Goal: Information Seeking & Learning: Learn about a topic

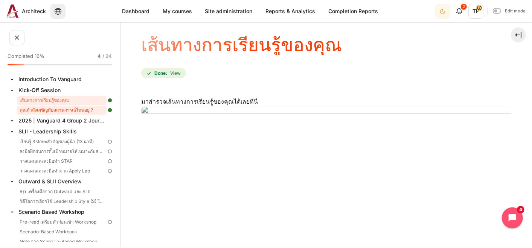
click at [41, 109] on link "คุณกำลังเผชิญกับสถานการณ์ไหนอยู่ ?" at bounding box center [61, 110] width 89 height 9
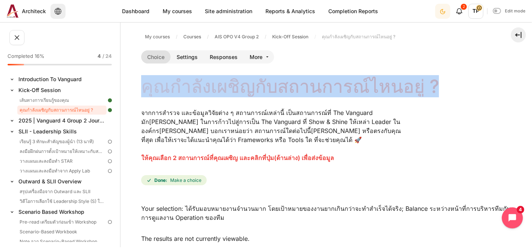
drag, startPoint x: 146, startPoint y: 89, endPoint x: 452, endPoint y: 91, distance: 305.5
click at [452, 91] on div "คุณกำลังเผชิญกับสถานการณ์ไหนอยู่ ?" at bounding box center [326, 87] width 370 height 20
copy h4 "คุณกำลังเผชิญกับสถานการณ์ไหนอยู่ ?"
click at [183, 59] on link "Settings" at bounding box center [186, 56] width 33 height 13
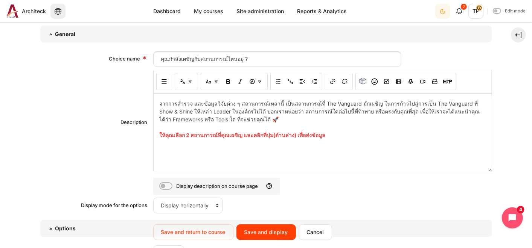
scroll to position [125, 0]
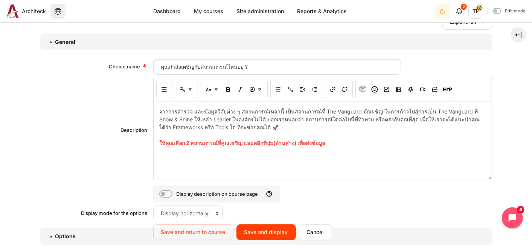
drag, startPoint x: 158, startPoint y: 108, endPoint x: 422, endPoint y: 146, distance: 266.4
click at [422, 146] on div "จากการสำรวจ และข้อมูลวิจัยต่าง ๆ สถานการณ์เหล่านี้ เป็นสถานการณ์ที่ The Vanguar…" at bounding box center [322, 141] width 338 height 78
copy div "ากการสำรวจ และข้อมูลวิจัยต่าง ๆ สถานการณ์เหล่านี้ เป็นสถานการณ์ที่ The Vanguard…"
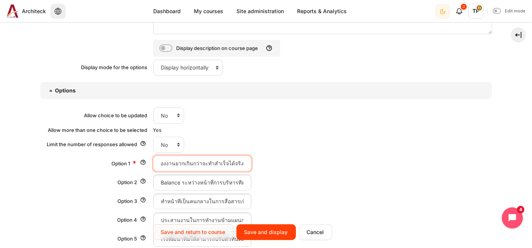
scroll to position [334, 0]
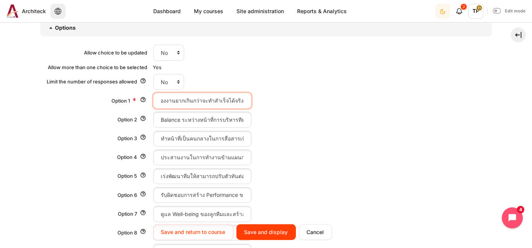
drag, startPoint x: 158, startPoint y: 99, endPoint x: 292, endPoint y: 101, distance: 134.3
click at [292, 101] on div "ได้รับมอบหมายงานจำนวนมาก โดยเป้าหมายของงานยากเกินกว่าจะทำสำเร็จได้จริง" at bounding box center [322, 101] width 339 height 16
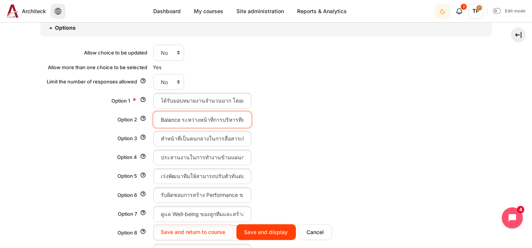
scroll to position [0, 85]
drag, startPoint x: 158, startPoint y: 119, endPoint x: 337, endPoint y: 119, distance: 179.4
click at [337, 119] on div "Balance ระหว่างหน้าที่การบริหารทีมกับการดูแลงาน Operation ของทีม" at bounding box center [322, 120] width 339 height 16
drag, startPoint x: 157, startPoint y: 136, endPoint x: 396, endPoint y: 136, distance: 238.9
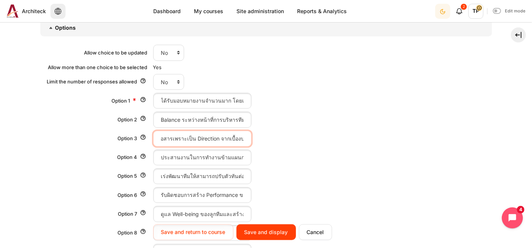
click at [396, 136] on div "ทำหน้าที่เป็นคนกลางในการสื่อสารเป้าหมายที่ได้รับจากหัวหน้าให้กับน้องในทีม รู้สึ…" at bounding box center [322, 139] width 339 height 16
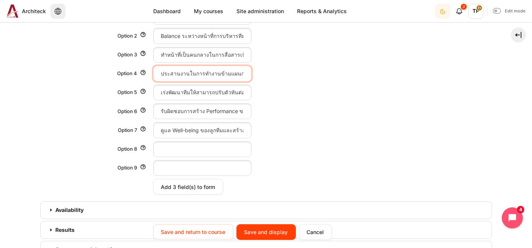
scroll to position [0, 130]
drag, startPoint x: 155, startPoint y: 72, endPoint x: 312, endPoint y: 75, distance: 157.7
click at [312, 75] on div "ประสานงานในการทำงานข้ามแผนก ให้สามารถทำงานร่วมกันได้อย่างราบรื่นและบรรลุเป้าหมาย" at bounding box center [322, 74] width 339 height 16
click at [160, 92] on input "เร่งพัฒนาทีมให้สามารถปรับตัวทันต่อการเปลี่ยนแปลงขององค์กร" at bounding box center [202, 93] width 98 height 16
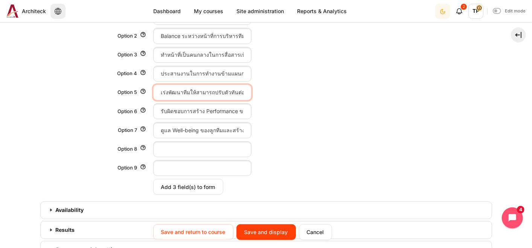
scroll to position [0, 67]
drag, startPoint x: 158, startPoint y: 92, endPoint x: 340, endPoint y: 92, distance: 181.3
click at [340, 92] on div "เร่งพัฒนาทีมให้สามารถปรับตัวทันต่อการเปลี่ยนแปลงขององค์กร" at bounding box center [322, 93] width 339 height 16
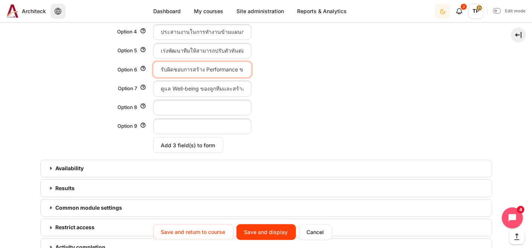
scroll to position [0, 79]
drag, startPoint x: 155, startPoint y: 67, endPoint x: 286, endPoint y: 67, distance: 130.9
click at [286, 67] on div "รับผิดชอบการสร้าง Performance ของทีม ให้สร้างผลงานที่ยอดเยี่ยม" at bounding box center [322, 70] width 339 height 16
drag, startPoint x: 156, startPoint y: 88, endPoint x: 321, endPoint y: 90, distance: 165.2
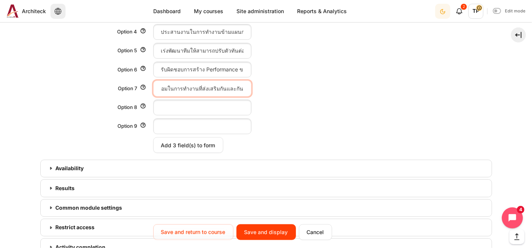
click at [321, 90] on div "ดูแล Well-being ของลูกทีมและสร้างสภาพแวดล้อมในการทำงานที่ส่งเสริมกันและกัน" at bounding box center [322, 89] width 339 height 16
click at [315, 234] on input "Cancel" at bounding box center [315, 232] width 33 height 16
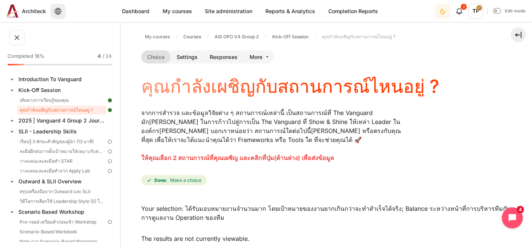
click at [202, 114] on span "จากการสำรวจ และข้อมูลวิจัยต่าง ๆ สถานการณ์เหล่านี้ เป็นสถานการณ์ที่ The Vanguar…" at bounding box center [271, 126] width 260 height 35
click at [21, 79] on link "Introduction To Vanguard" at bounding box center [61, 79] width 89 height 10
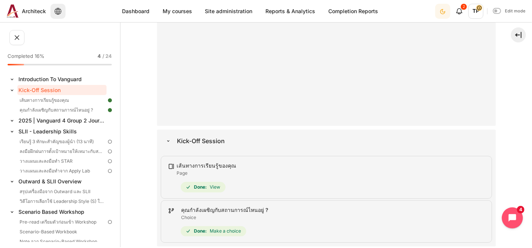
scroll to position [167, 0]
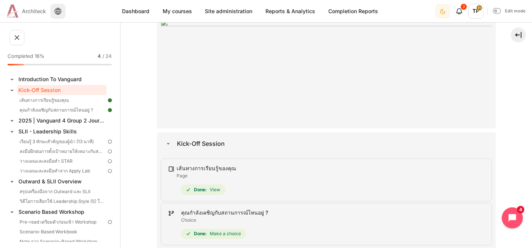
click at [34, 9] on span "Architeck" at bounding box center [34, 11] width 24 height 8
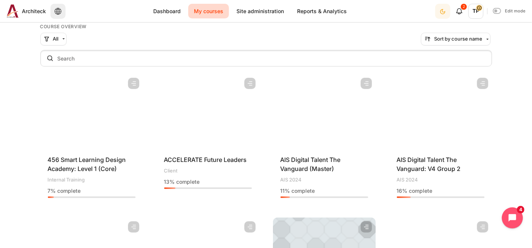
scroll to position [66, 0]
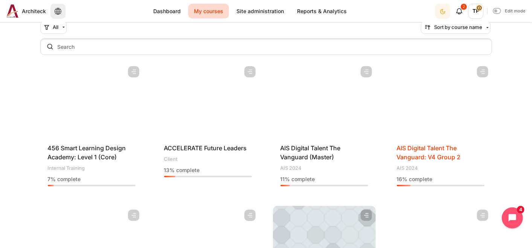
click at [406, 149] on span "AIS Digital Talent The Vanguard: V4 Group 2" at bounding box center [429, 152] width 64 height 17
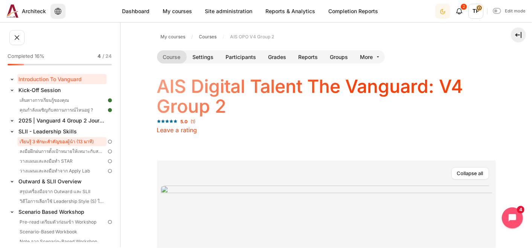
click at [74, 139] on link "เรียนรู้ 3 ทักษะสำคัญของผู้นำ (13 นาที)" at bounding box center [61, 141] width 89 height 9
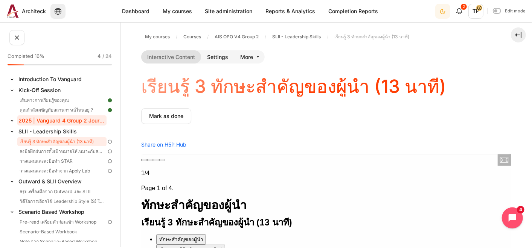
click at [57, 119] on link "2025 | Vanguard 4 Group 2 Journey in Feb-Mar" at bounding box center [61, 120] width 89 height 10
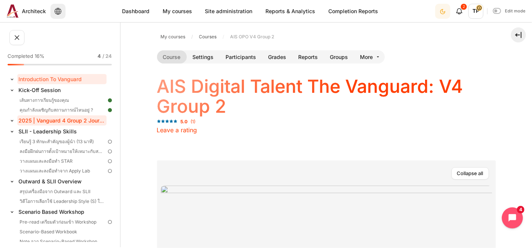
click at [34, 122] on link "2025 | Vanguard 4 Group 2 Journey in Feb-Mar" at bounding box center [61, 120] width 89 height 10
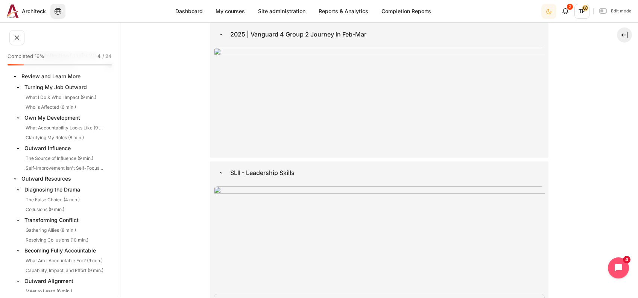
scroll to position [544, 0]
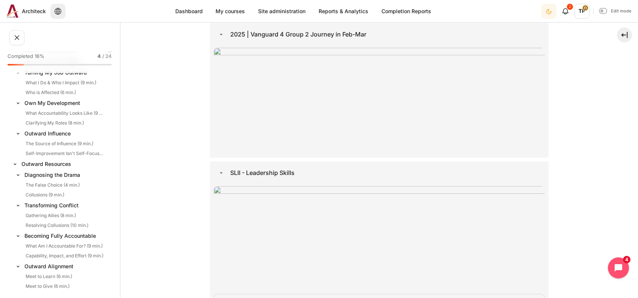
click at [231, 4] on link "My courses" at bounding box center [230, 11] width 41 height 15
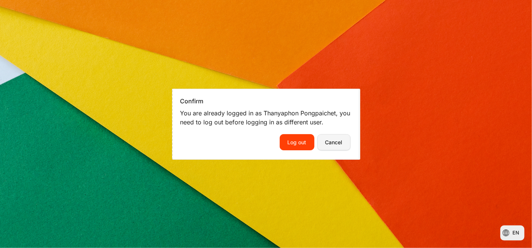
click at [343, 140] on button "Cancel" at bounding box center [333, 142] width 33 height 16
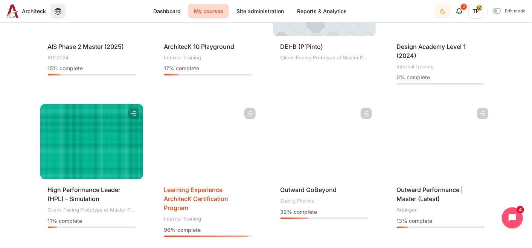
scroll to position [334, 0]
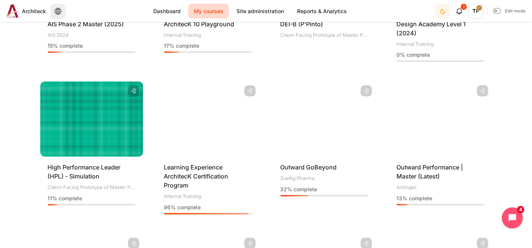
click at [432, 144] on figure "Content" at bounding box center [440, 119] width 103 height 75
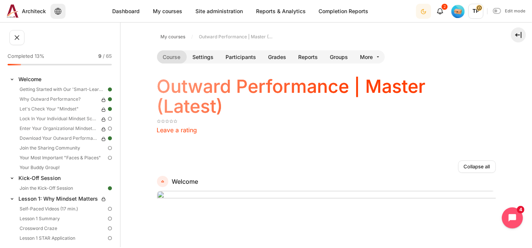
click at [477, 16] on span "TP" at bounding box center [475, 11] width 15 height 15
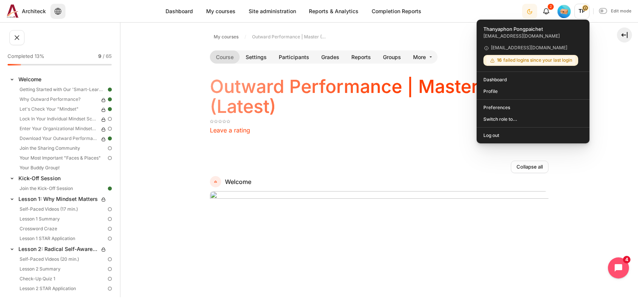
click at [460, 55] on nav "Course Settings Participants" at bounding box center [379, 57] width 339 height 15
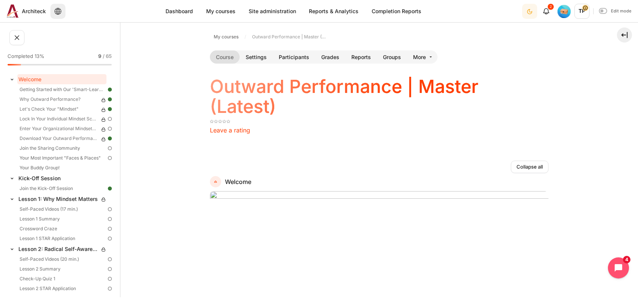
click at [531, 12] on img "Level #1" at bounding box center [564, 11] width 13 height 13
click at [55, 11] on icon "Languages" at bounding box center [58, 11] width 7 height 7
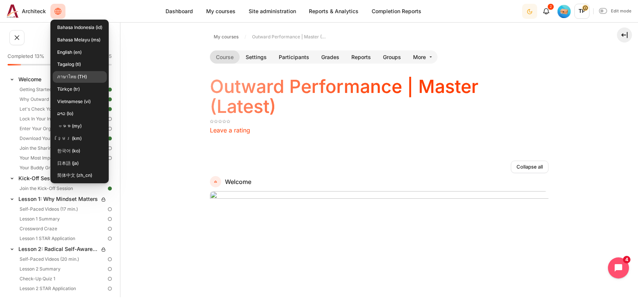
click at [72, 77] on link "ภาษาไทย (TH)" at bounding box center [80, 77] width 54 height 12
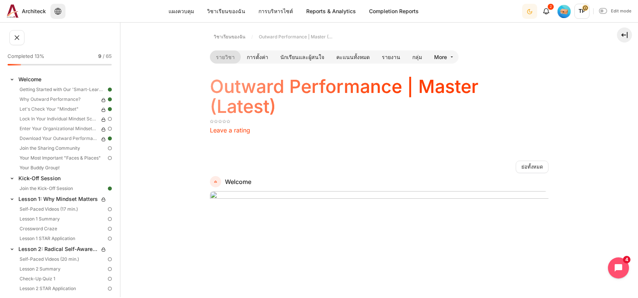
click at [48, 183] on div "ขยาย ย่อ Kick-Off Session Highlighted" at bounding box center [61, 178] width 106 height 11
click at [50, 186] on link "Join the Kick-Off Session" at bounding box center [61, 188] width 89 height 9
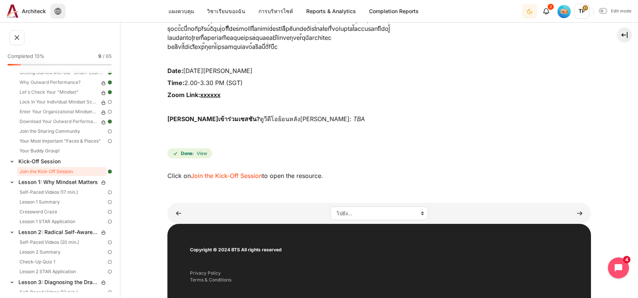
scroll to position [150, 0]
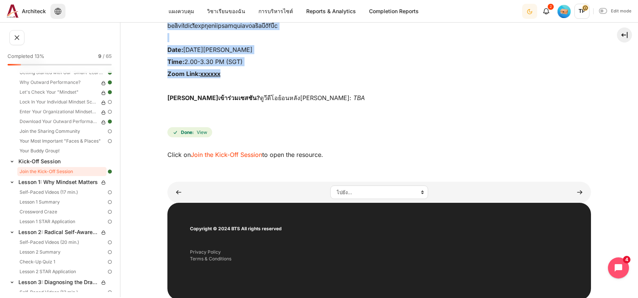
drag, startPoint x: 159, startPoint y: 112, endPoint x: 356, endPoint y: 119, distance: 196.5
click at [356, 119] on section "วิชาเรียนของฉัน Outward Performance | Master (Latest) Kick-Off Session Join the…" at bounding box center [379, 40] width 518 height 325
copy div "เซสชั่นนี้จะช่วยให้คุณสามารถระบุบุคคลสำคัญและสถานการณ์ (Faces & Places) ที่เกี่…"
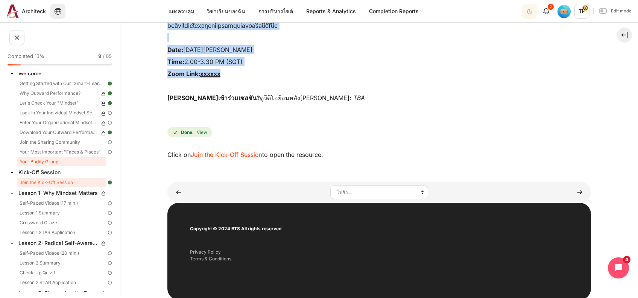
scroll to position [0, 0]
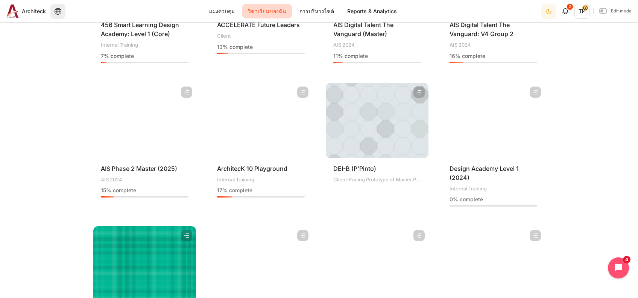
scroll to position [201, 0]
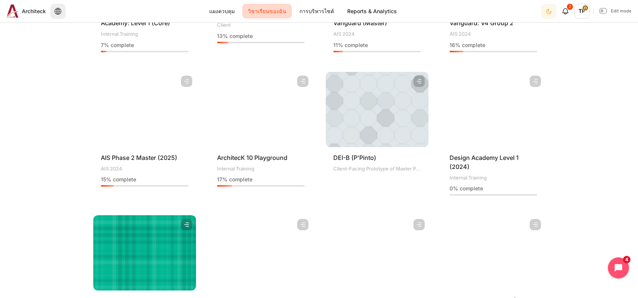
click at [135, 123] on figure "เนื้อหา" at bounding box center [144, 109] width 103 height 75
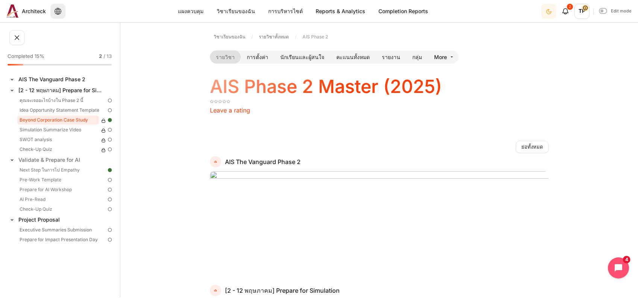
click at [41, 117] on link "Beyond Corporation Case Study" at bounding box center [58, 119] width 82 height 9
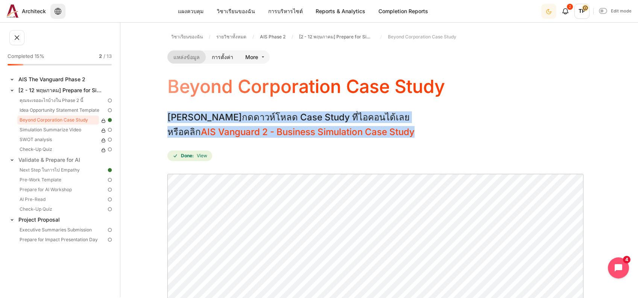
drag, startPoint x: 168, startPoint y: 115, endPoint x: 439, endPoint y: 125, distance: 271.1
click at [439, 125] on div "[PERSON_NAME]กดดาวห์โหลด Case Study ที่ไอคอน ได้เลย หรือคลิก AIS Vanguard 2 - B…" at bounding box center [379, 136] width 424 height 51
copy div "[PERSON_NAME]กดดาวห์โหลด Case Study ที่ไอคอน ได้เลย หรือคลิก AIS Vanguard 2 - B…"
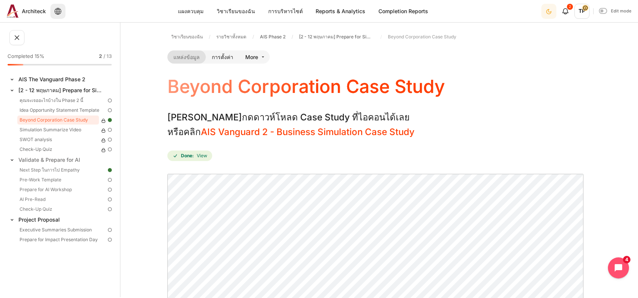
click at [167, 54] on li "แหล่งข้อมูล" at bounding box center [186, 56] width 38 height 13
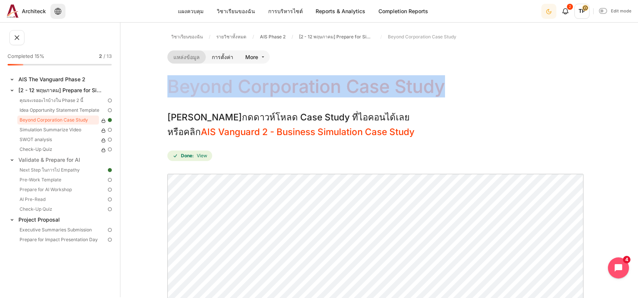
drag, startPoint x: 163, startPoint y: 88, endPoint x: 465, endPoint y: 91, distance: 302.1
click at [465, 91] on section "วิชาเรียนของฉัน รายวิชาทั้งหมด AIS Phase 2 [[DATE] - [DATE]] Prepare for Simula…" at bounding box center [379, 235] width 518 height 415
click at [444, 88] on div "Beyond Corporation Case Study" at bounding box center [379, 87] width 424 height 20
drag, startPoint x: 451, startPoint y: 85, endPoint x: 121, endPoint y: 72, distance: 330.9
click at [121, 72] on section "วิชาเรียนของฉัน รายวิชาทั้งหมด AIS Phase 2 [[DATE] - [DATE]] Prepare for Simula…" at bounding box center [379, 235] width 518 height 415
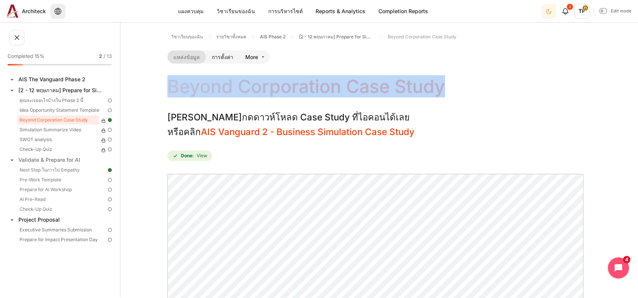
copy h4 "Beyond Corporation Case Study"
click at [224, 58] on link "การตั้งค่า" at bounding box center [222, 56] width 33 height 13
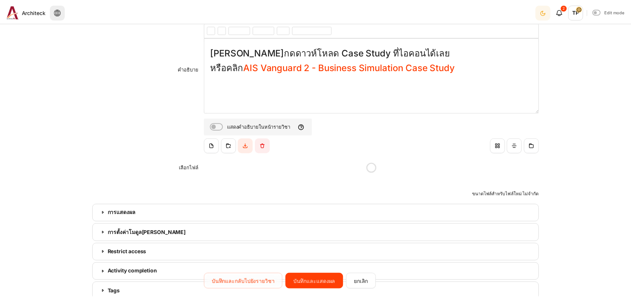
scroll to position [205, 0]
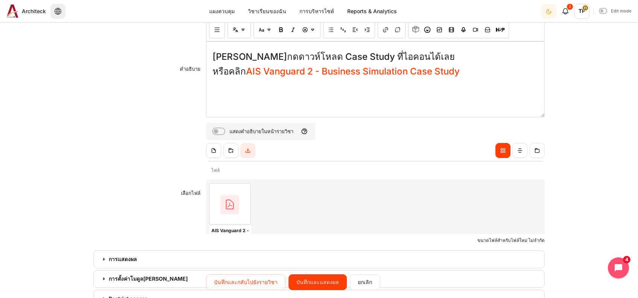
click at [226, 207] on div "เนื้อหา" at bounding box center [228, 203] width 39 height 41
type input "AIS Vanguard 2 - Business Simulation Case Study.pdf"
type input "Wachirawit Chaiso"
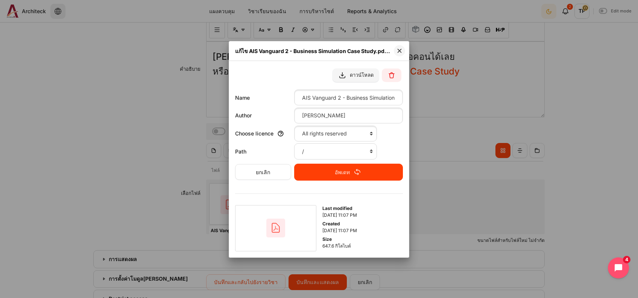
click at [353, 76] on button "ดาวน์โหลด" at bounding box center [356, 75] width 46 height 14
click at [582, 184] on div at bounding box center [319, 149] width 638 height 298
click at [401, 50] on button "ปิด" at bounding box center [399, 50] width 11 height 11
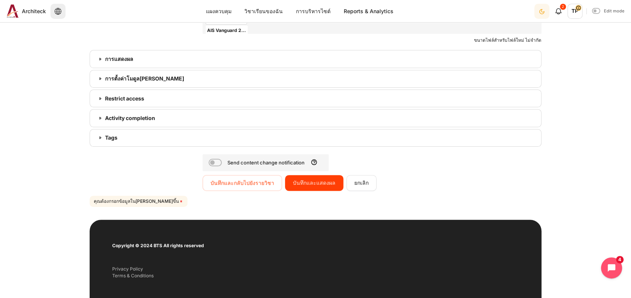
scroll to position [406, 0]
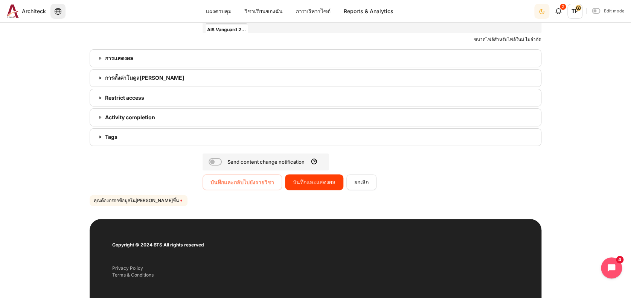
click at [355, 184] on input "ยกเลิก" at bounding box center [361, 182] width 30 height 16
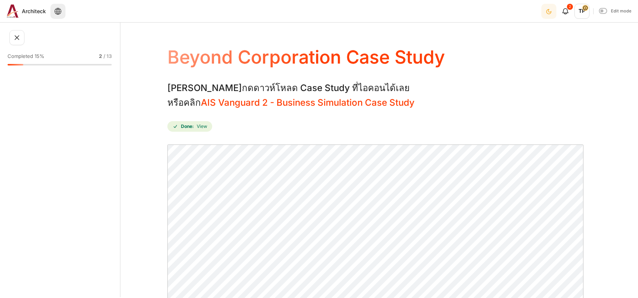
scroll to position [50, 0]
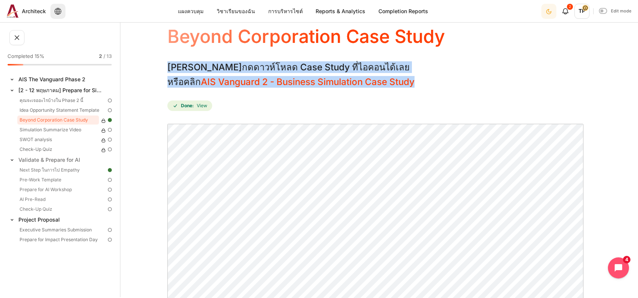
drag, startPoint x: 170, startPoint y: 68, endPoint x: 446, endPoint y: 78, distance: 276.3
click at [446, 78] on div "คุณสามารถกดดาวห์โหลด Case Study ที่ไอคอน ได้เลย หรือคลิก AIS Vanguard 2 - Busin…" at bounding box center [379, 86] width 424 height 51
click at [441, 84] on div "คุณสามารถกดดาวห์โหลด Case Study ที่ไอคอน ได้เลย หรือคลิก AIS Vanguard 2 - Busin…" at bounding box center [379, 86] width 424 height 51
drag, startPoint x: 433, startPoint y: 82, endPoint x: 169, endPoint y: 62, distance: 264.9
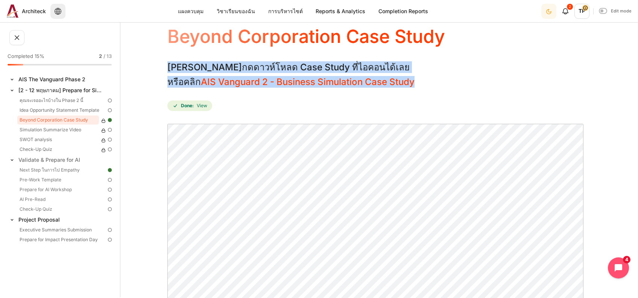
click at [169, 62] on div "คุณสามารถกดดาวห์โหลด Case Study ที่ไอคอน ได้เลย หรือคลิก AIS Vanguard 2 - Busin…" at bounding box center [379, 86] width 424 height 51
click at [169, 62] on h3 "คุณสามารถกดดาวห์โหลด Case Study ที่ไอคอน ได้เลย" at bounding box center [298, 67] width 263 height 12
click at [167, 70] on h3 "คุณสามารถกดดาวห์โหลด Case Study ที่ไอคอน ได้เลย" at bounding box center [298, 67] width 263 height 12
drag, startPoint x: 169, startPoint y: 68, endPoint x: 489, endPoint y: 84, distance: 320.6
click at [489, 84] on div "คุณสามารถกดดาวห์โหลด Case Study ที่ไอคอน ได้เลย หรือคลิก AIS Vanguard 2 - Busin…" at bounding box center [379, 86] width 424 height 51
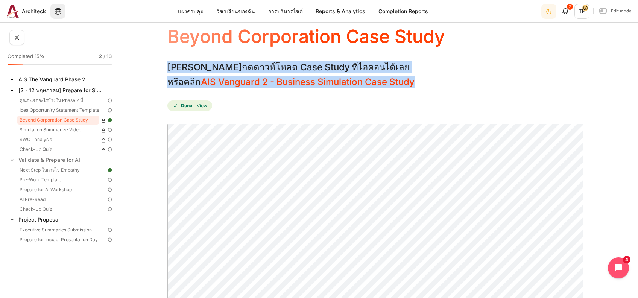
copy div "คุณสามารถกดดาวห์โหลด Case Study ที่ไอคอน ได้เลย หรือคลิก AIS Vanguard 2 - Busin…"
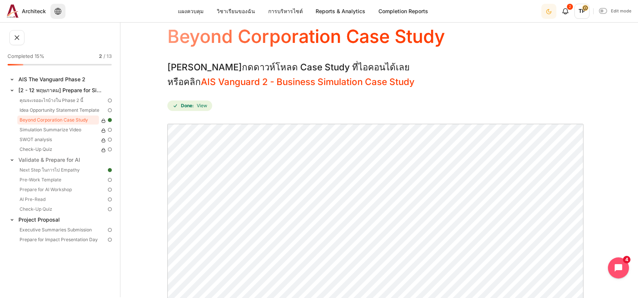
click at [255, 91] on div "คุณสามารถกดดาวห์โหลด Case Study ที่ไอคอน ได้เลย หรือคลิก AIS Vanguard 2 - Busin…" at bounding box center [379, 86] width 424 height 51
click at [258, 83] on link "AIS Vanguard 2 - Business Simulation Case Study" at bounding box center [308, 81] width 214 height 11
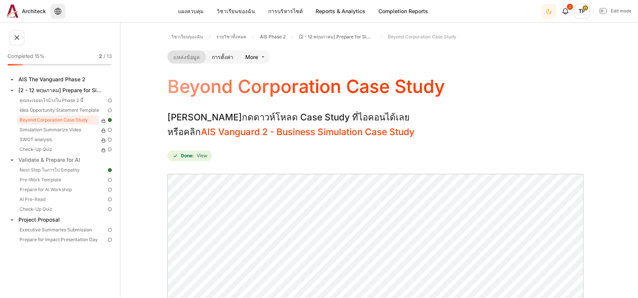
click at [323, 138] on h3 "หรือคลิก AIS Vanguard 2 - Business Simulation Case Study" at bounding box center [298, 132] width 263 height 12
click at [35, 126] on link "Simulation Summarize Video" at bounding box center [58, 129] width 82 height 9
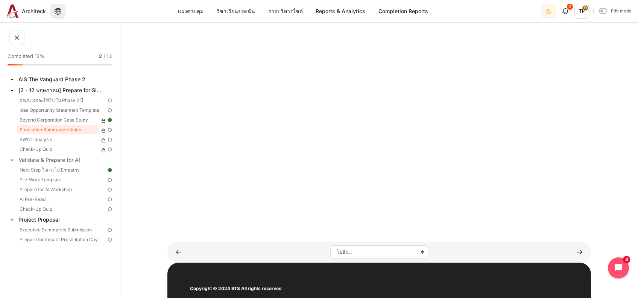
scroll to position [150, 0]
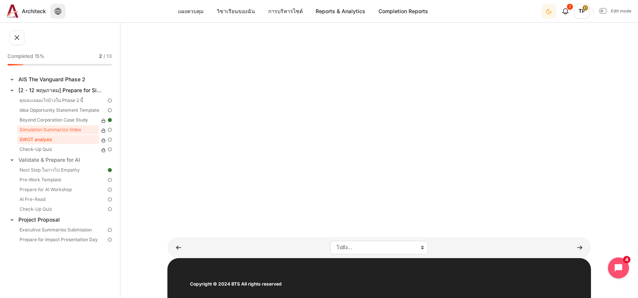
click at [35, 137] on link "SWOT analysis" at bounding box center [58, 139] width 82 height 9
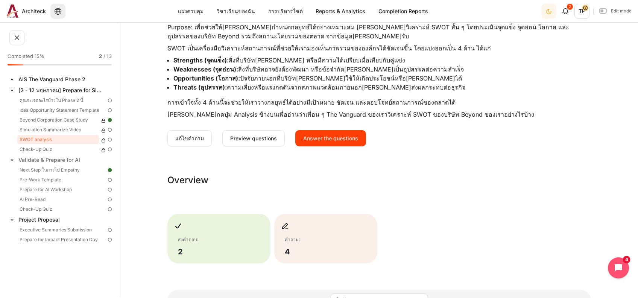
scroll to position [100, 0]
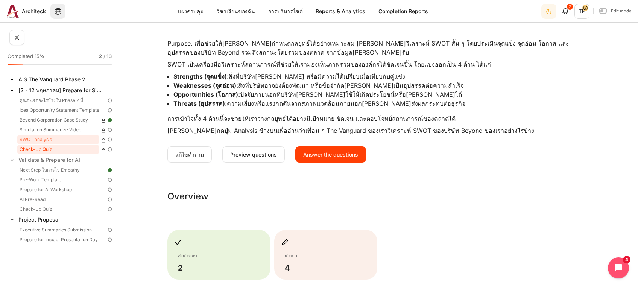
click at [60, 152] on link "Check-Up Quiz" at bounding box center [58, 149] width 82 height 9
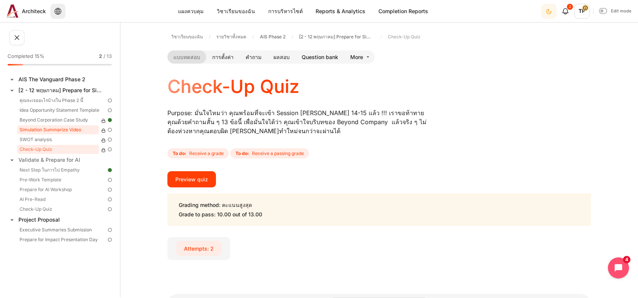
click at [60, 131] on link "Simulation Summarize Video" at bounding box center [58, 129] width 82 height 9
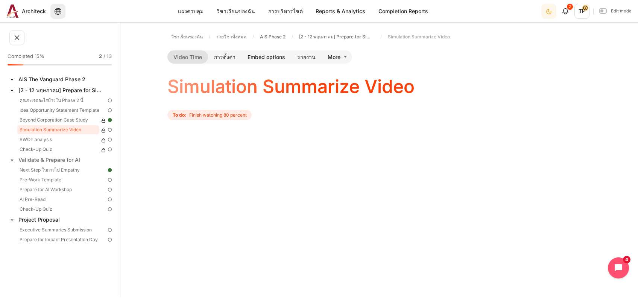
click at [222, 49] on div "วิชาเรียนของฉัน รายวิชาทั้งหมด AIS Phase 2 [2 - 12 พฤษภาคม] Prepare for Simulat…" at bounding box center [379, 202] width 424 height 348
click at [223, 61] on link "การตั้งค่า" at bounding box center [224, 56] width 33 height 13
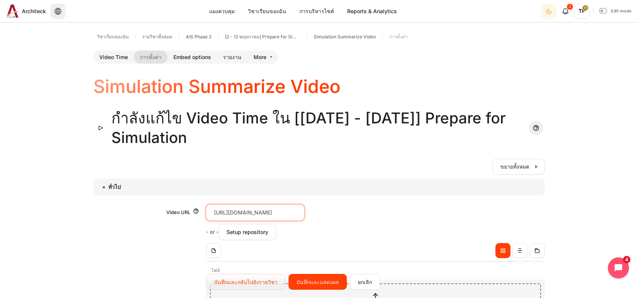
scroll to position [0, 69]
drag, startPoint x: 208, startPoint y: 213, endPoint x: 385, endPoint y: 206, distance: 176.6
click at [385, 206] on div "Video URL Video URL [URL][DOMAIN_NAME]" at bounding box center [375, 212] width 339 height 17
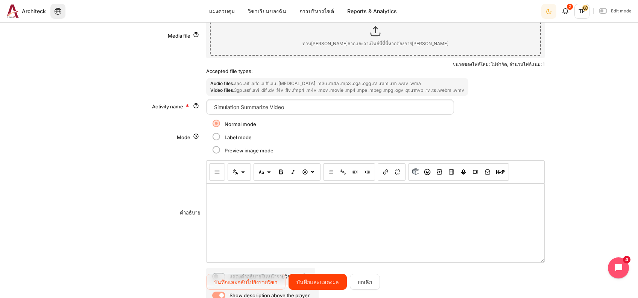
scroll to position [100, 0]
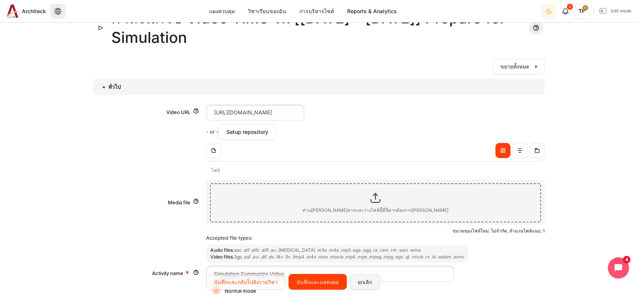
click at [353, 287] on input "ยกเลิก" at bounding box center [365, 282] width 30 height 16
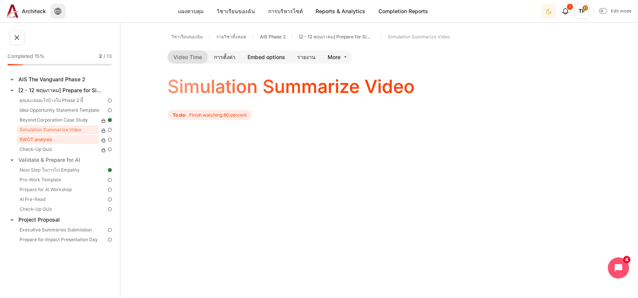
click at [29, 143] on link "SWOT analysis" at bounding box center [58, 139] width 82 height 9
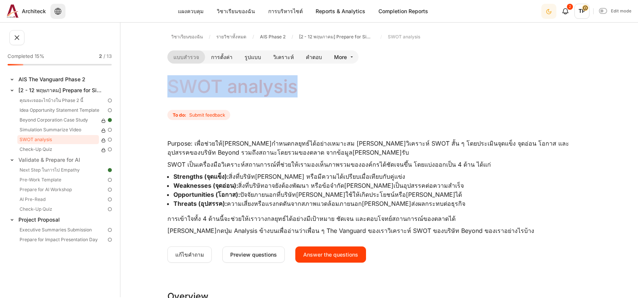
drag, startPoint x: 169, startPoint y: 87, endPoint x: 326, endPoint y: 86, distance: 156.9
click at [326, 86] on div "SWOT analysis" at bounding box center [379, 87] width 424 height 20
copy h4 "SWOT analysis"
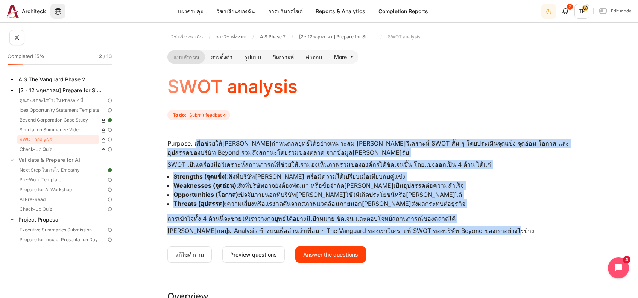
drag, startPoint x: 196, startPoint y: 144, endPoint x: 494, endPoint y: 225, distance: 309.6
click at [494, 225] on div "Purpose: เพื่อช่วยให้คุณสามารถกำหนดกลยุทธ์ได้อย่างเหมาะสม กรุณาวิเคราะห์ SWOT ส…" at bounding box center [379, 187] width 424 height 96
click at [504, 219] on p "การเข้าใจทั้ง 4 ด้านนี้จะช่วยให้เราวางกลยุทธ์ได้อย่างมีเป้าหมาย ชัดเจน และตอบโจ…" at bounding box center [379, 218] width 424 height 9
drag, startPoint x: 511, startPoint y: 231, endPoint x: 194, endPoint y: 141, distance: 328.4
click at [194, 141] on div "Purpose: เพื่อช่วยให้คุณสามารถกำหนดกลยุทธ์ได้อย่างเหมาะสม กรุณาวิเคราะห์ SWOT ส…" at bounding box center [379, 187] width 424 height 96
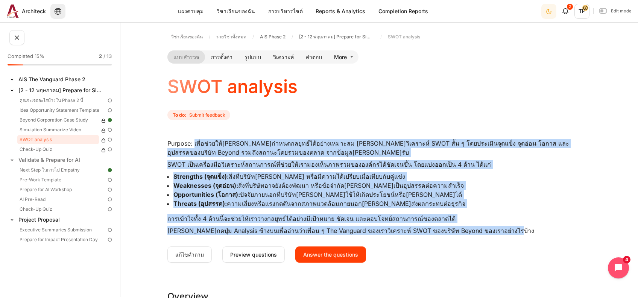
copy div "เพื่อช่วยให้คุณสามารถกำหนดกลยุทธ์ได้อย่างเหมาะสม กรุณาวิเคราะห์ SWOT สั้น ๆ โดย…"
drag, startPoint x: 228, startPoint y: 55, endPoint x: 238, endPoint y: 68, distance: 16.5
click at [228, 55] on link "การตั้งค่า" at bounding box center [221, 56] width 33 height 13
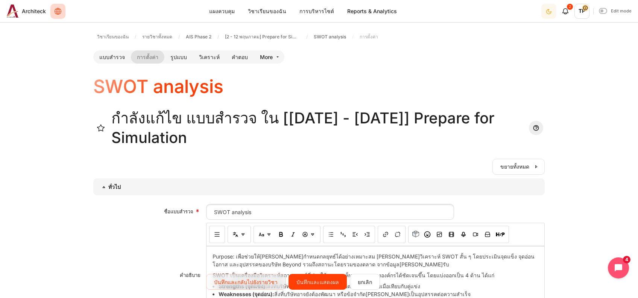
click at [59, 6] on button "Languages" at bounding box center [57, 11] width 15 height 15
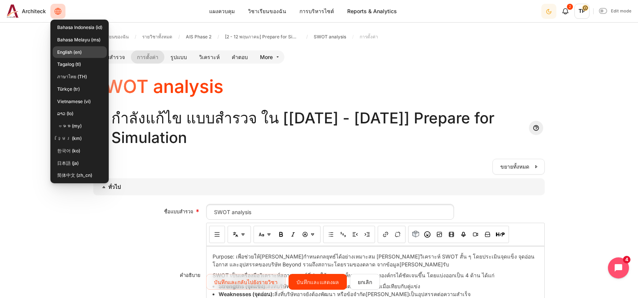
click at [75, 52] on link "English ‎(en)‎" at bounding box center [80, 52] width 54 height 12
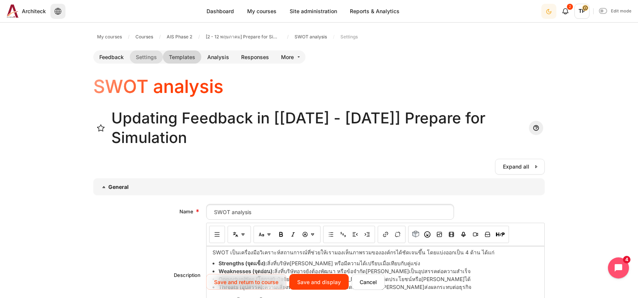
click at [180, 58] on link "Templates" at bounding box center [182, 56] width 38 height 13
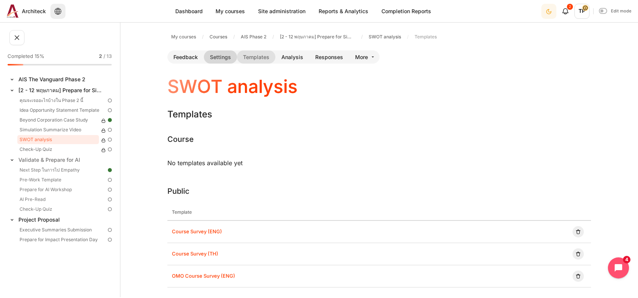
click at [217, 55] on link "Settings" at bounding box center [220, 56] width 33 height 13
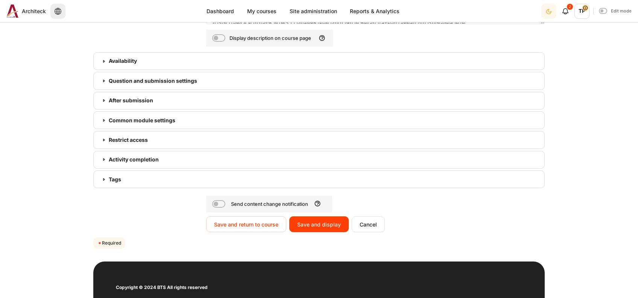
scroll to position [310, 0]
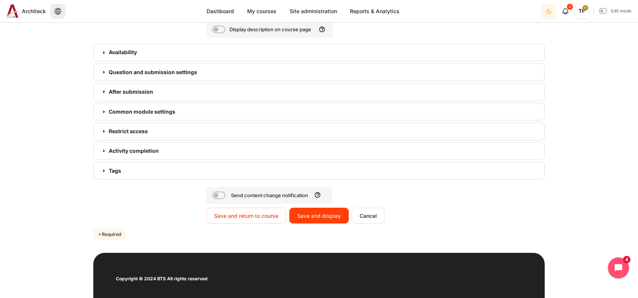
click at [147, 98] on link "After submission" at bounding box center [318, 92] width 451 height 18
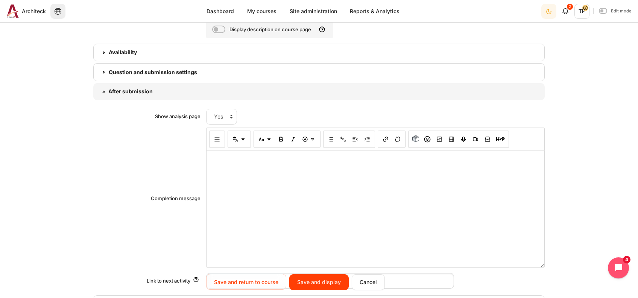
click at [156, 59] on link "Availability" at bounding box center [318, 53] width 451 height 18
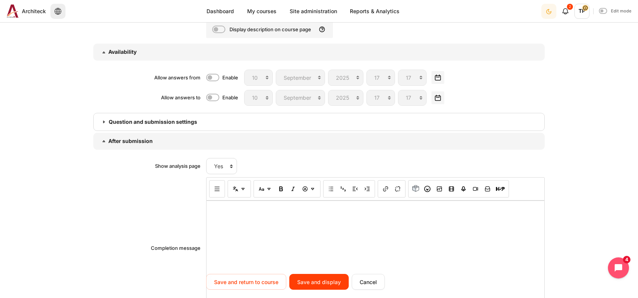
click at [119, 119] on h3 "Question and submission settings" at bounding box center [319, 122] width 421 height 7
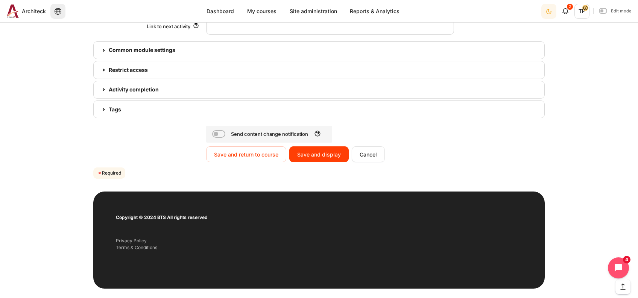
scroll to position [675, 0]
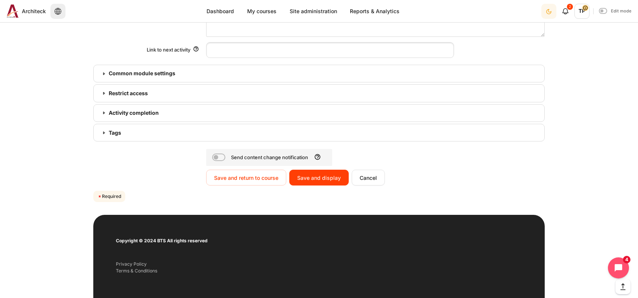
click at [129, 72] on h3 "Common module settings" at bounding box center [319, 73] width 421 height 7
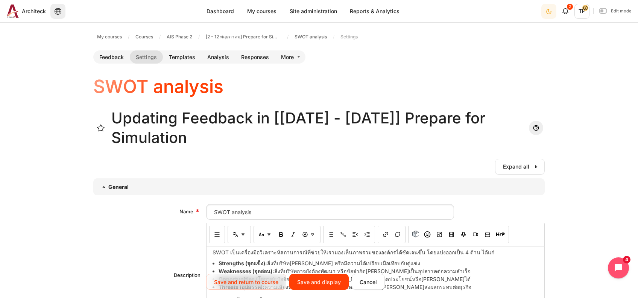
scroll to position [0, 0]
click at [95, 58] on link "Feedback" at bounding box center [111, 56] width 36 height 13
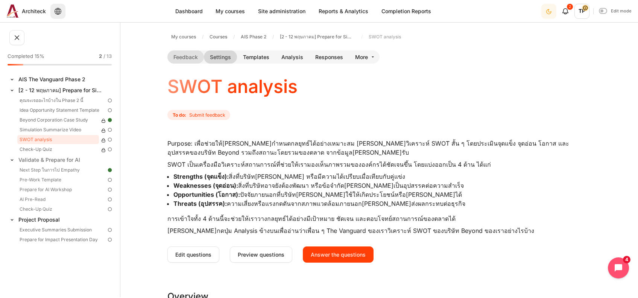
click at [223, 62] on link "Settings" at bounding box center [220, 56] width 33 height 13
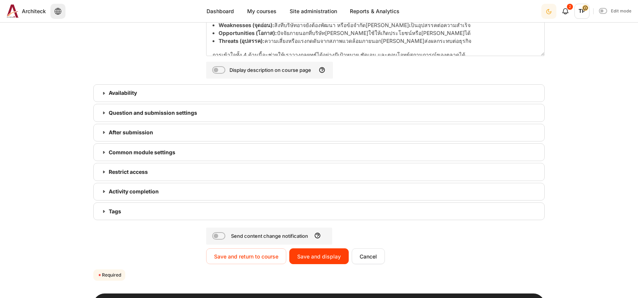
scroll to position [301, 0]
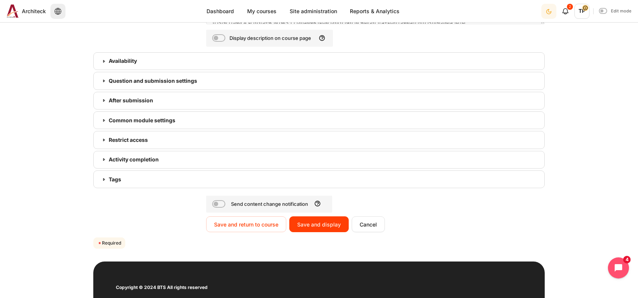
click at [120, 58] on h3 "Availability" at bounding box center [319, 61] width 421 height 7
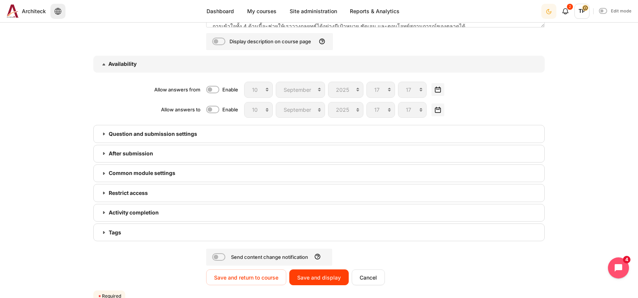
scroll to position [297, 0]
click at [113, 133] on h3 "Question and submission settings" at bounding box center [319, 134] width 421 height 7
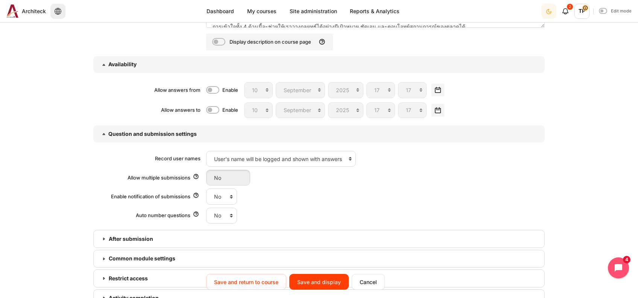
click at [354, 273] on link "Restrict access" at bounding box center [318, 278] width 451 height 18
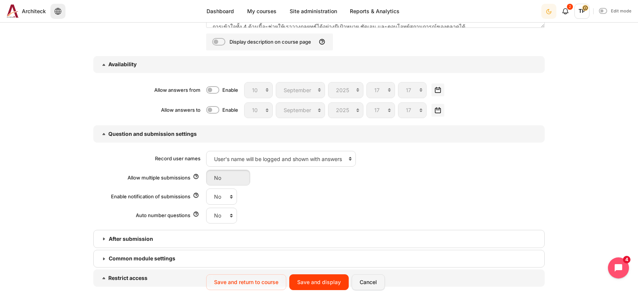
click at [360, 282] on input "Cancel" at bounding box center [368, 282] width 33 height 16
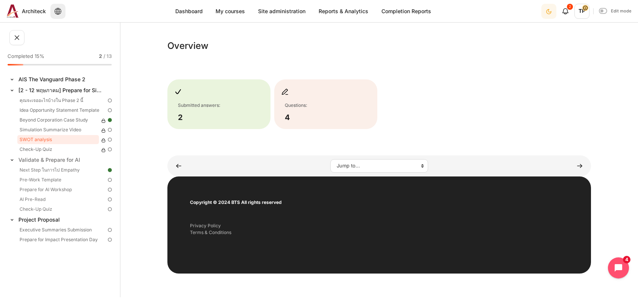
scroll to position [150, 0]
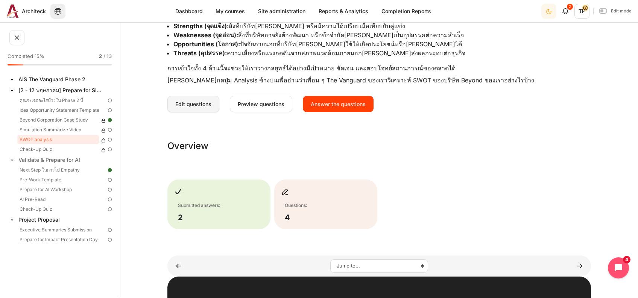
click at [191, 105] on span "Edit questions" at bounding box center [193, 104] width 36 height 8
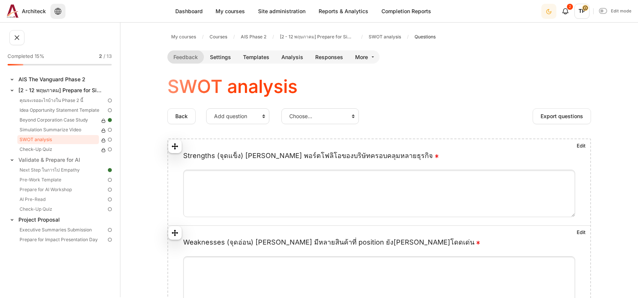
click at [191, 157] on span "Strengths (จุดแข็ง) [PERSON_NAME] พอร์ตโฟลิโอของบริษัทครอบคลุมหลายธุรกิจ" at bounding box center [311, 156] width 257 height 8
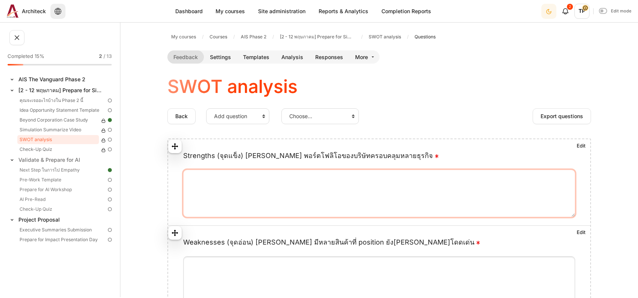
click at [191, 170] on textarea "Strengths (จุดแข็ง) [PERSON_NAME] พอร์ตโฟลิโอของบริษัทครอบคลุมหลายธุรกิจ Edit E…" at bounding box center [379, 193] width 392 height 47
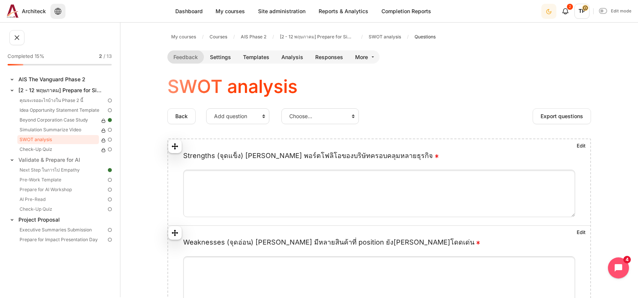
click at [351, 158] on span "Strengths (จุดแข็ง) [PERSON_NAME] พอร์ตโฟลิโอของบริษัทครอบคลุมหลายธุรกิจ" at bounding box center [311, 156] width 257 height 8
click at [351, 170] on textarea "Strengths (จุดแข็ง) [PERSON_NAME] พอร์ตโฟลิโอของบริษัทครอบคลุมหลายธุรกิจ Edit E…" at bounding box center [379, 193] width 392 height 47
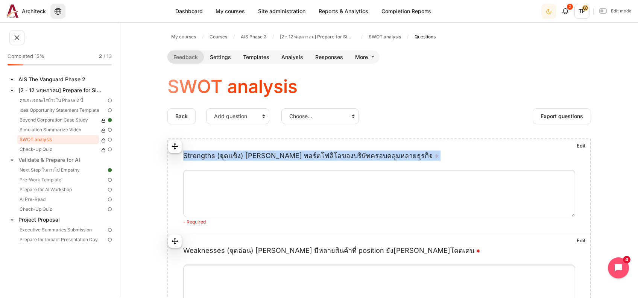
drag, startPoint x: 392, startPoint y: 153, endPoint x: 181, endPoint y: 157, distance: 211.4
click at [181, 157] on div "Strengths (จุดแข็ง) เช่น พอร์ตโฟลิโอของบริษัทครอบคลุมหลายธุรกิจ Edit Edit quest…" at bounding box center [379, 155] width 422 height 19
copy span "Strengths (จุดแข็ง) [PERSON_NAME] พอร์ตโฟลิโอของบริษัทครอบคลุมหลายธุรกิจ"
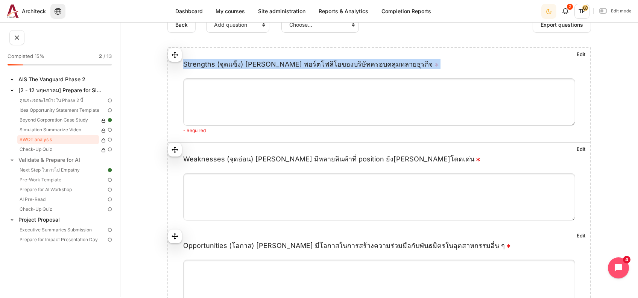
scroll to position [41, 0]
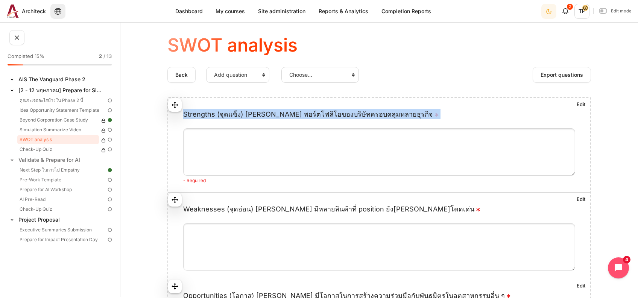
click at [198, 107] on div "Strengths (จุดแข็ง) เช่น พอร์ตโฟลิโอของบริษัทครอบคลุมหลายธุรกิจ Edit Edit quest…" at bounding box center [379, 114] width 422 height 19
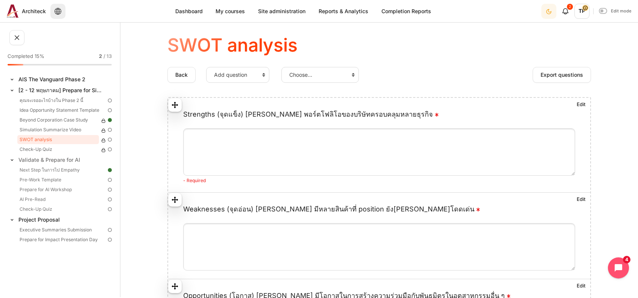
click at [256, 85] on div "Back Add question Use a template Import questions Choose... Add a page break Ca…" at bounding box center [379, 76] width 424 height 19
drag, startPoint x: 256, startPoint y: 81, endPoint x: 261, endPoint y: 79, distance: 5.6
click at [256, 80] on select "Add question Use a template Import questions" at bounding box center [237, 75] width 63 height 16
click at [317, 72] on select "Choose... Add a page break Captcha Information Label Longer text answer Multipl…" at bounding box center [319, 75] width 77 height 16
drag, startPoint x: 458, startPoint y: 78, endPoint x: 457, endPoint y: 87, distance: 9.5
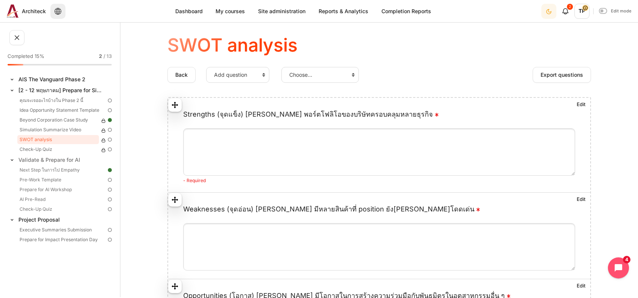
click at [458, 78] on div "Back Add question Use a template Import questions Choose... Add a page break Ca…" at bounding box center [379, 76] width 424 height 19
click at [424, 105] on div "Strengths (จุดแข็ง) เช่น พอร์ตโฟลิโอของบริษัทครอบคลุมหลายธุรกิจ Edit Edit quest…" at bounding box center [379, 114] width 422 height 19
click at [575, 102] on link "Edit" at bounding box center [581, 104] width 18 height 13
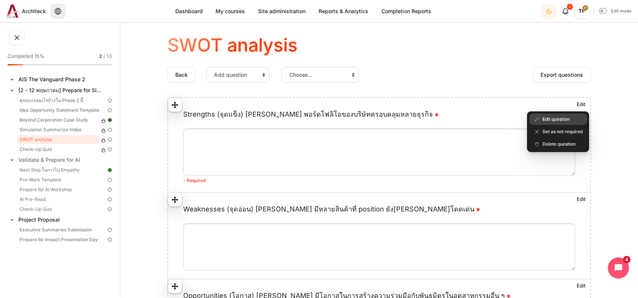
click at [548, 117] on span "Edit question" at bounding box center [555, 119] width 27 height 7
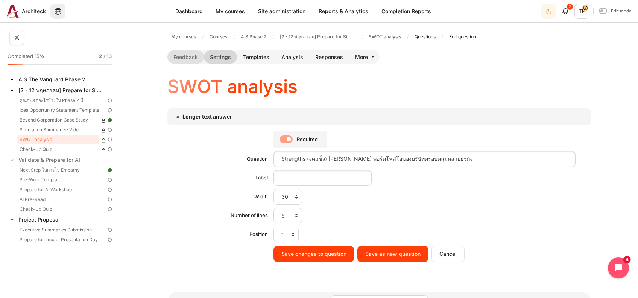
click at [219, 55] on link "Settings" at bounding box center [220, 56] width 33 height 13
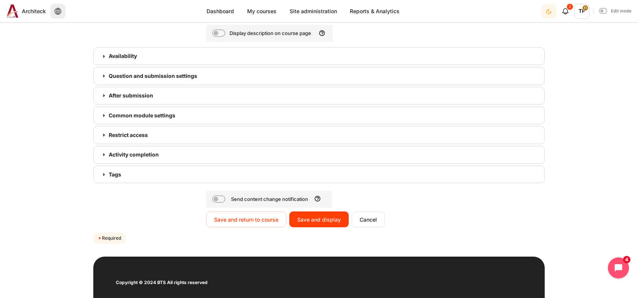
click at [103, 49] on link "Availability" at bounding box center [318, 56] width 451 height 18
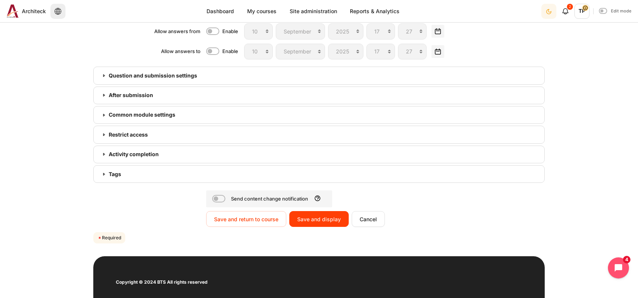
click at [117, 78] on link "Question and submission settings" at bounding box center [318, 76] width 451 height 18
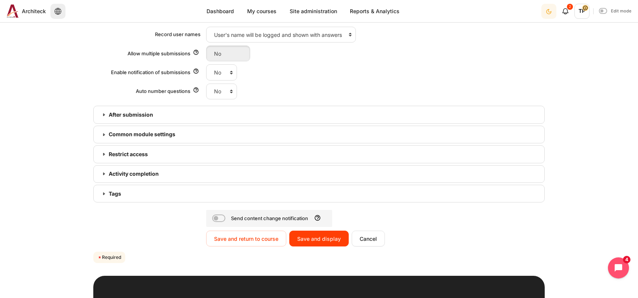
scroll to position [406, 0]
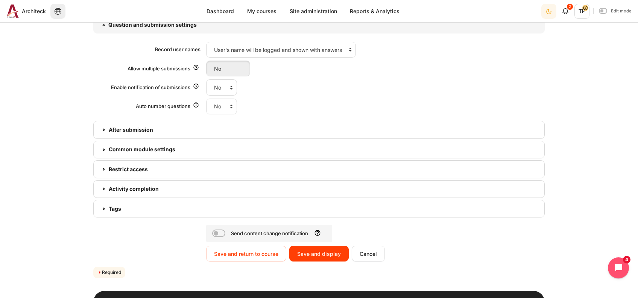
click at [119, 128] on h3 "After submission" at bounding box center [319, 129] width 421 height 7
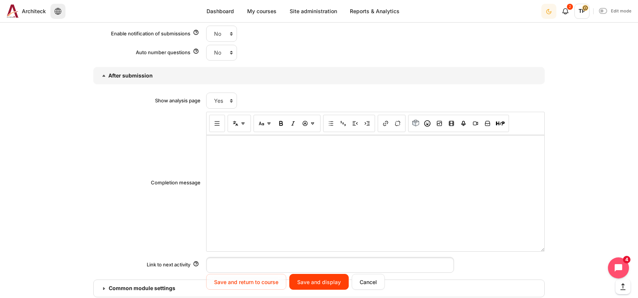
scroll to position [456, 0]
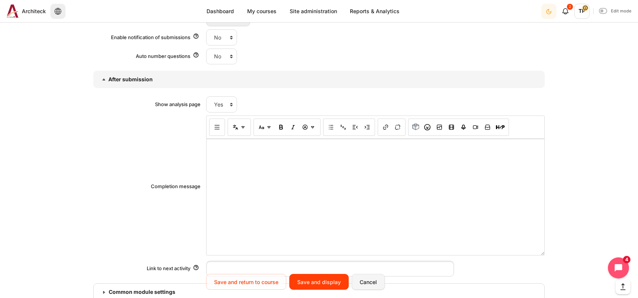
click at [362, 278] on input "Cancel" at bounding box center [368, 282] width 33 height 16
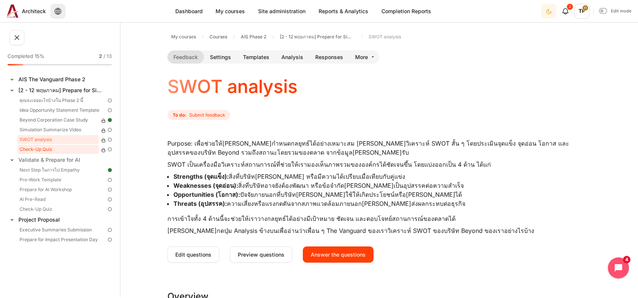
click at [44, 148] on link "Check-Up Quiz" at bounding box center [58, 149] width 82 height 9
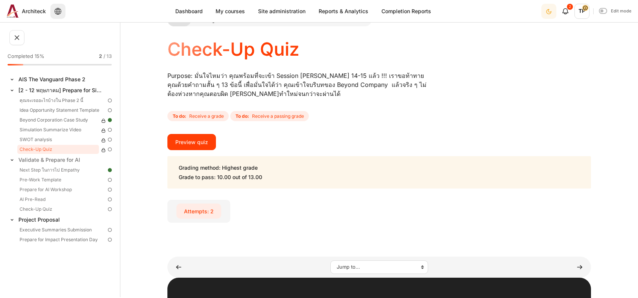
scroll to position [50, 0]
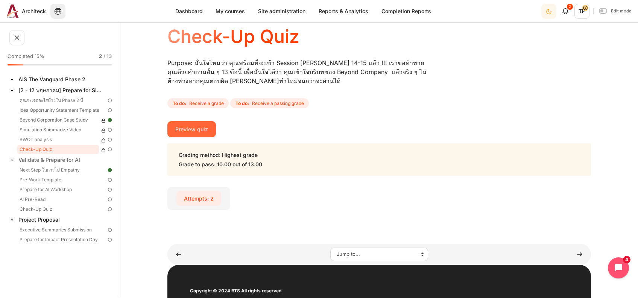
click at [178, 126] on button "Preview quiz" at bounding box center [191, 129] width 49 height 16
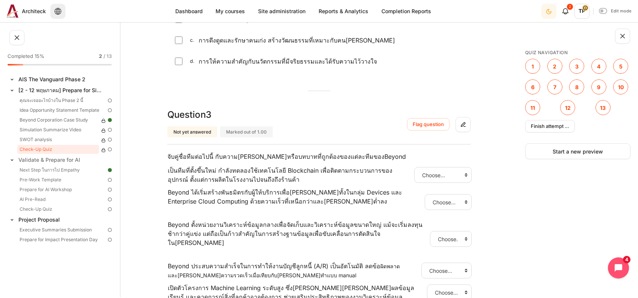
scroll to position [401, 0]
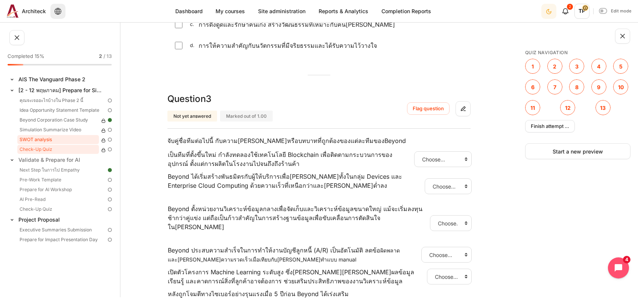
click at [37, 137] on link "SWOT analysis" at bounding box center [58, 139] width 82 height 9
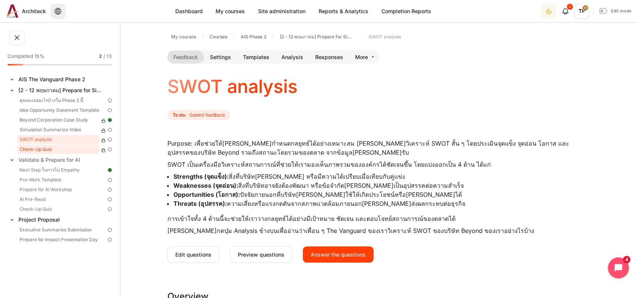
click at [33, 149] on link "Check-Up Quiz" at bounding box center [58, 149] width 82 height 9
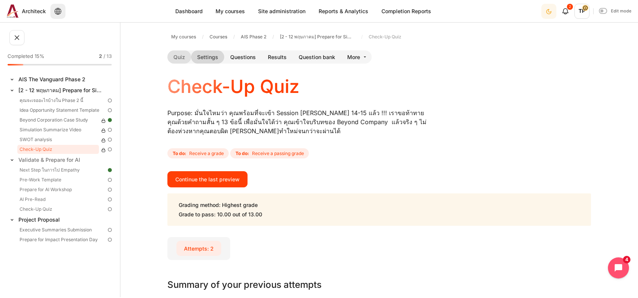
click at [211, 57] on link "Settings" at bounding box center [207, 56] width 33 height 13
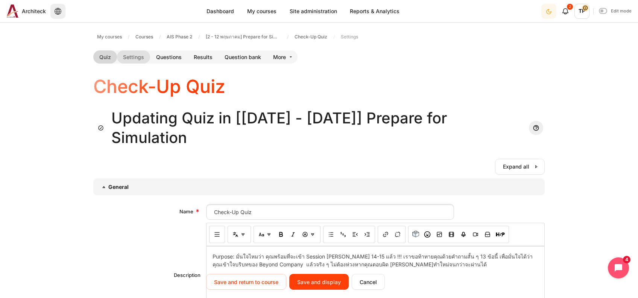
click at [102, 59] on link "Quiz" at bounding box center [105, 56] width 24 height 13
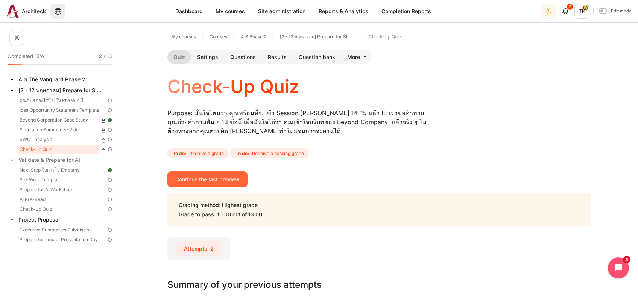
click at [212, 172] on button "Continue the last preview" at bounding box center [207, 179] width 80 height 16
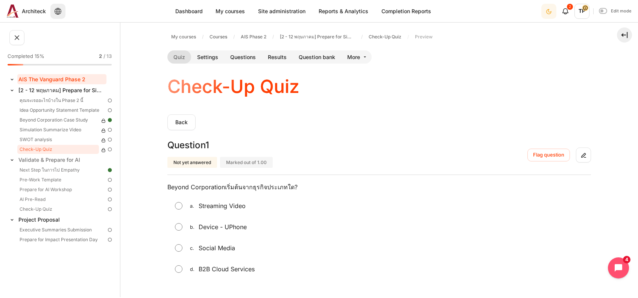
click at [42, 77] on link "AIS The Vanguard Phase 2" at bounding box center [61, 79] width 89 height 10
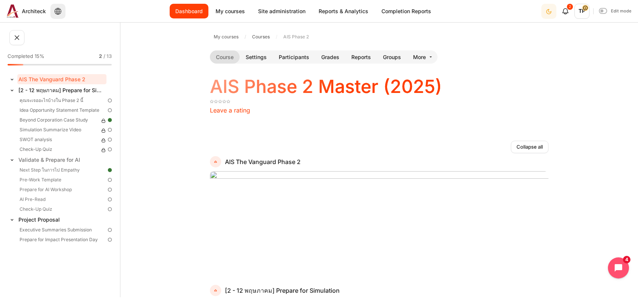
click at [181, 9] on link "Dashboard" at bounding box center [189, 11] width 39 height 15
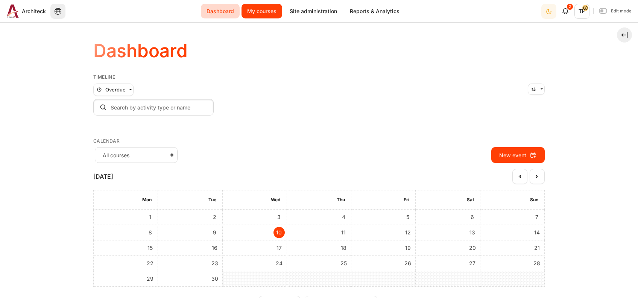
click at [253, 7] on link "My courses" at bounding box center [262, 11] width 41 height 15
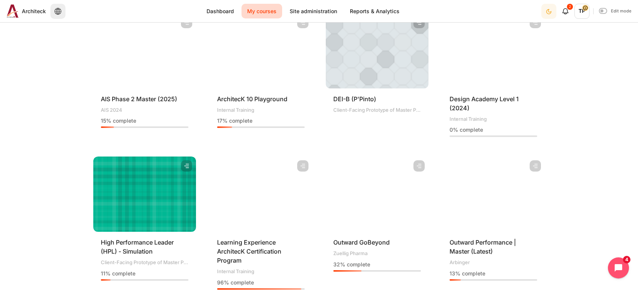
scroll to position [351, 0]
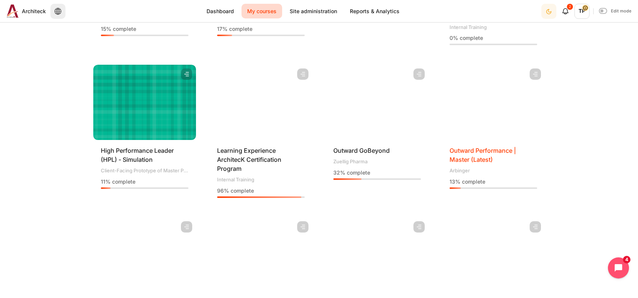
click at [450, 160] on span "Outward Performance | Master (Latest)" at bounding box center [483, 155] width 67 height 17
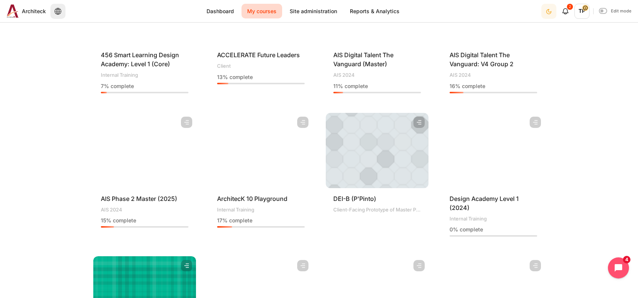
scroll to position [100, 0]
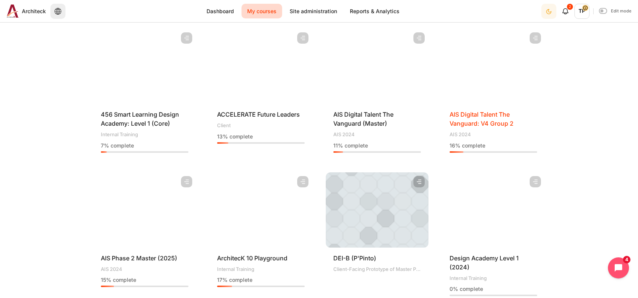
click at [464, 125] on span "AIS Digital Talent The Vanguard: V4 Group 2" at bounding box center [482, 119] width 64 height 17
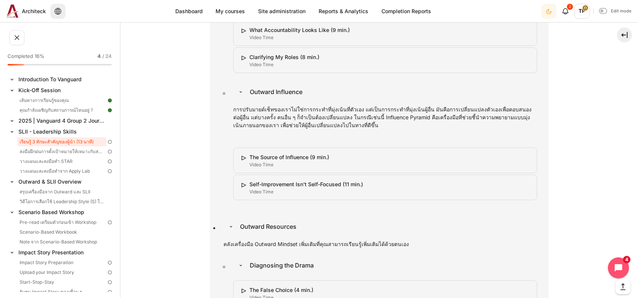
click at [33, 143] on link "เรียนรู้ 3 ทักษะสำคัญของผู้นำ (13 นาที)" at bounding box center [61, 141] width 89 height 9
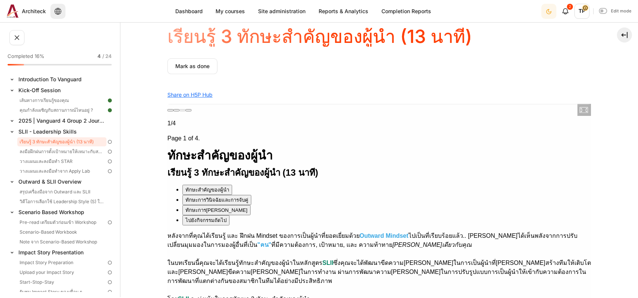
click at [196, 185] on div "ทักษะสำคัญของผู้นำ" at bounding box center [207, 189] width 44 height 8
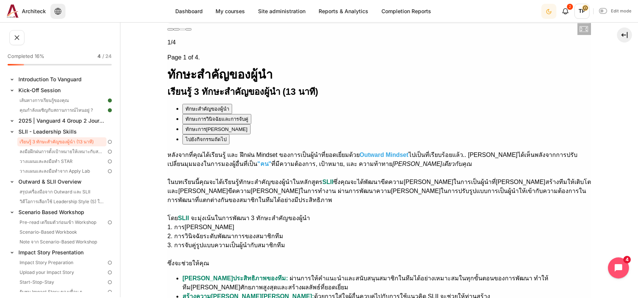
click at [191, 115] on div "ทักษะการวินิจฉัยและการจับคู่" at bounding box center [216, 119] width 63 height 8
click at [193, 124] on button "ทักษะการ[PERSON_NAME]" at bounding box center [216, 129] width 68 height 10
click at [191, 135] on div "ไปยังกิจกรรมถัดไป" at bounding box center [205, 139] width 41 height 8
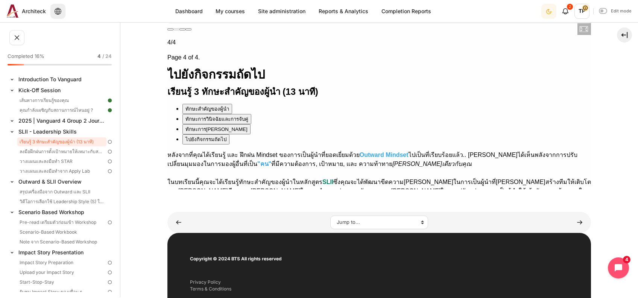
click at [193, 114] on button "ทักษะการวินิจฉัยและการจับคู่" at bounding box center [216, 119] width 69 height 10
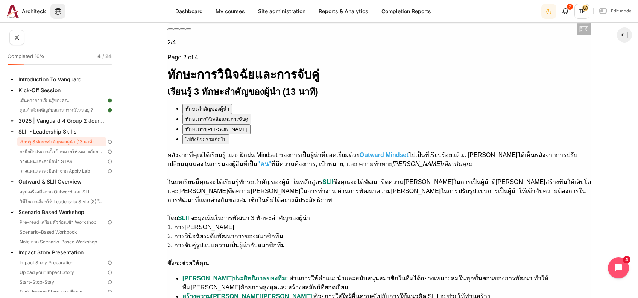
click at [191, 124] on button "ทักษะการ[PERSON_NAME]" at bounding box center [216, 129] width 68 height 10
click at [36, 152] on link "ลงมือฝึกฝนการตั้งเป้าหมายให้เหมาะกับสมาชิกทีม" at bounding box center [61, 151] width 89 height 9
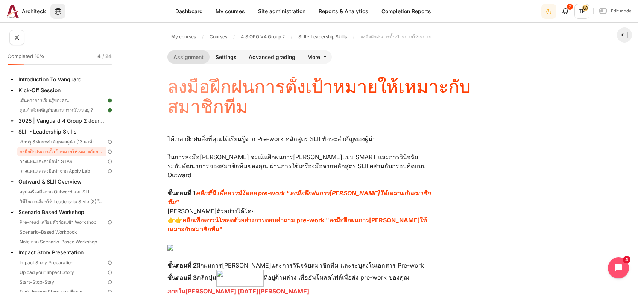
drag, startPoint x: 620, startPoint y: 144, endPoint x: 523, endPoint y: 152, distance: 98.1
click at [620, 144] on section "My courses Courses AIS OPO V4 Group 2 SLII - Leadership Skills ลงมือฝึกฝนการ[PE…" at bounding box center [379, 297] width 518 height 538
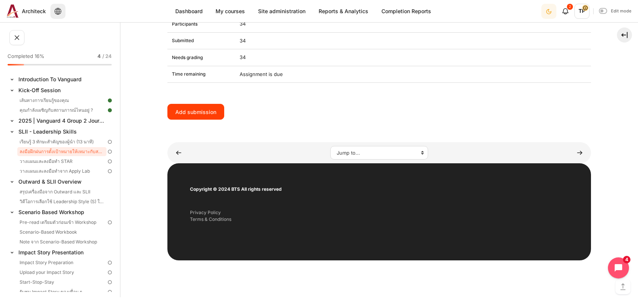
scroll to position [675, 0]
click at [53, 162] on link "วางแผนและลงมือทำ STAR" at bounding box center [61, 161] width 89 height 9
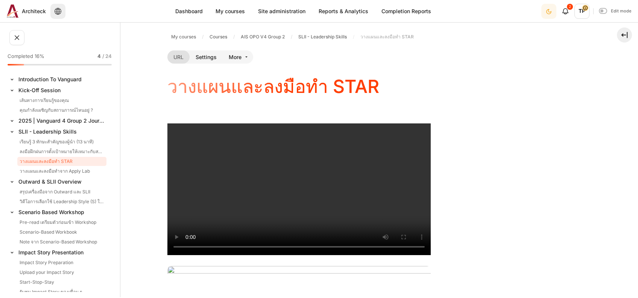
scroll to position [50, 0]
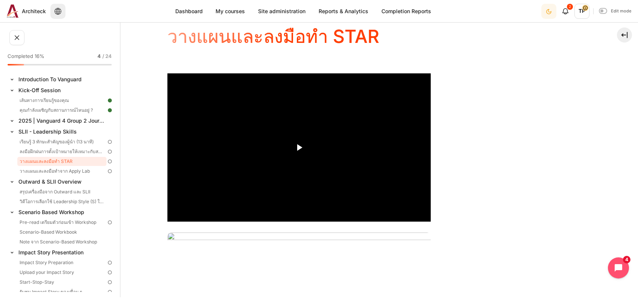
click at [629, 160] on section "My courses Courses AIS OPO V4 Group 2 SLII - Leadership Skills วางแผนและลงมือทำ…" at bounding box center [379, 247] width 518 height 539
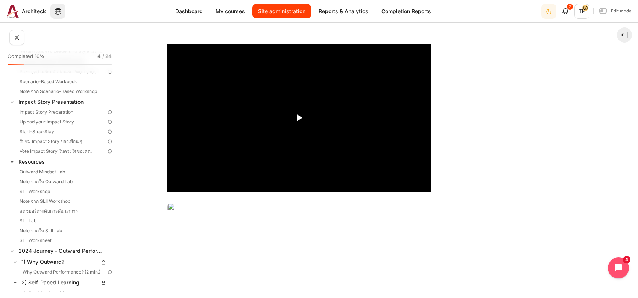
scroll to position [100, 0]
